Goal: Find specific page/section: Find specific page/section

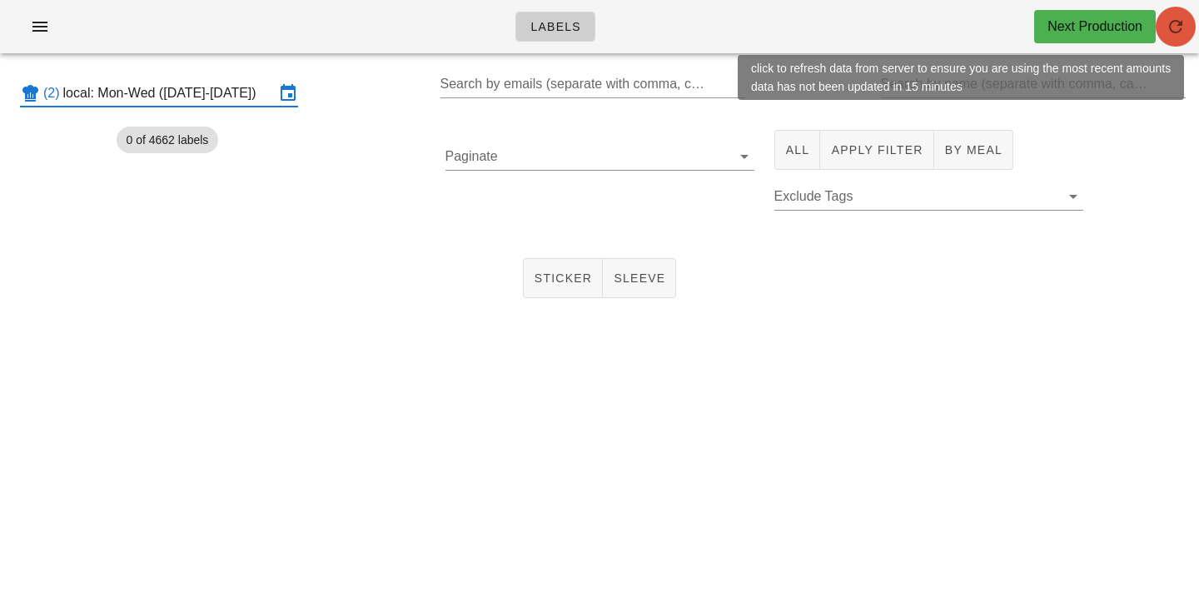
click at [1188, 36] on span "button" at bounding box center [1176, 27] width 40 height 20
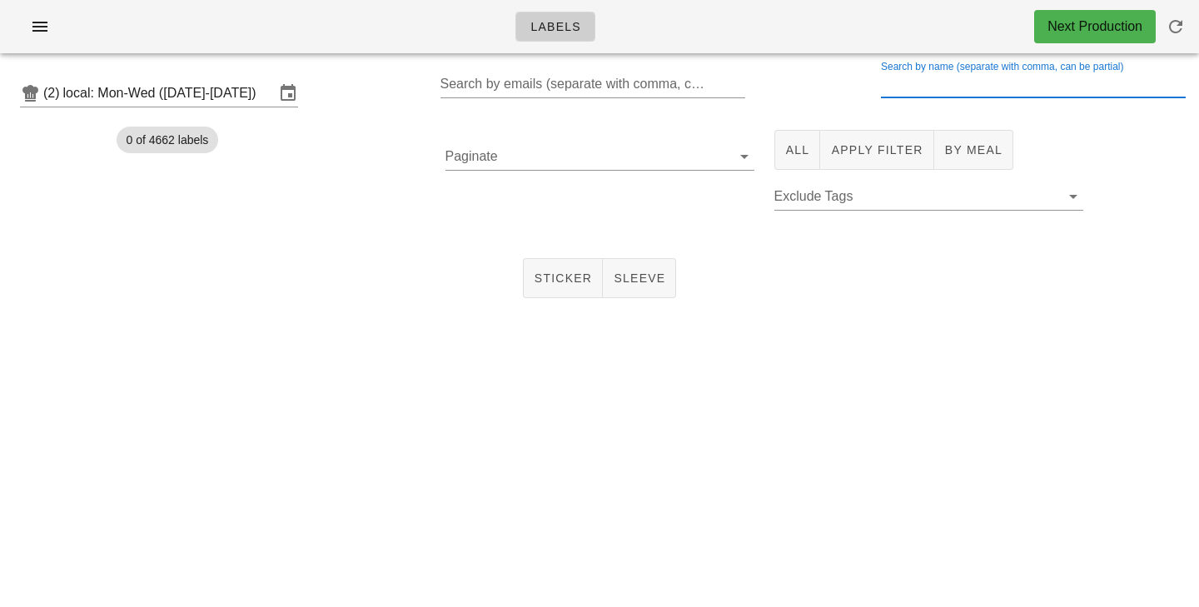
click at [982, 71] on input "Search by name (separate with comma, can be partial)" at bounding box center [1032, 84] width 302 height 27
type input "extra"
click at [808, 137] on button "All" at bounding box center [797, 150] width 47 height 40
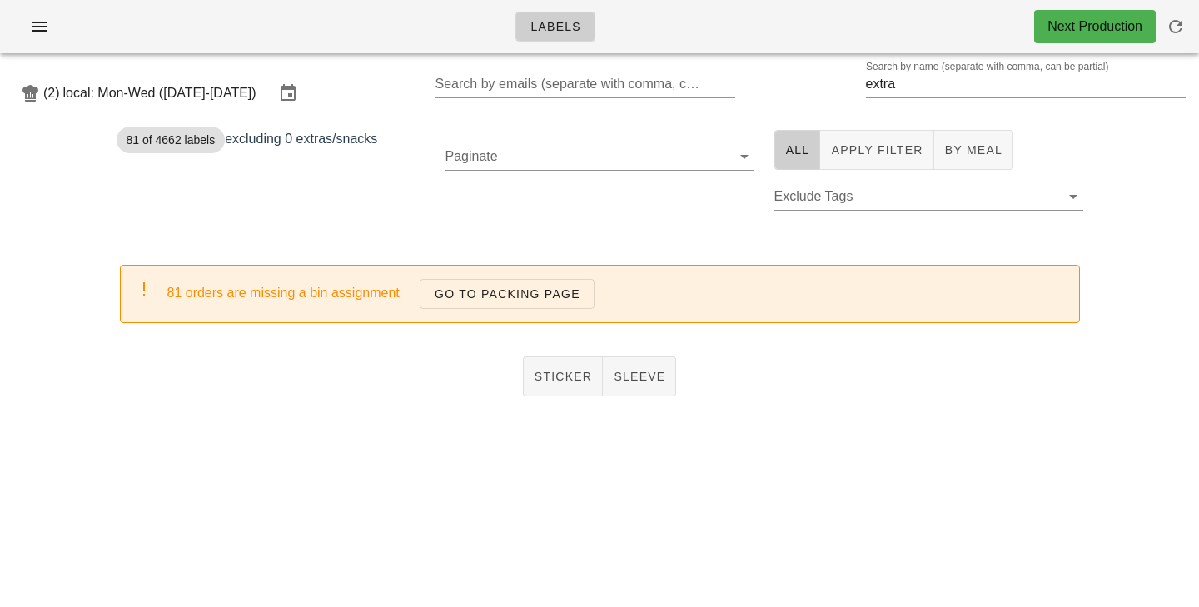
click at [562, 398] on div "Sticker Sleeve" at bounding box center [599, 376] width 1199 height 53
click at [561, 356] on button "Sticker" at bounding box center [563, 376] width 81 height 40
